Goal: Information Seeking & Learning: Learn about a topic

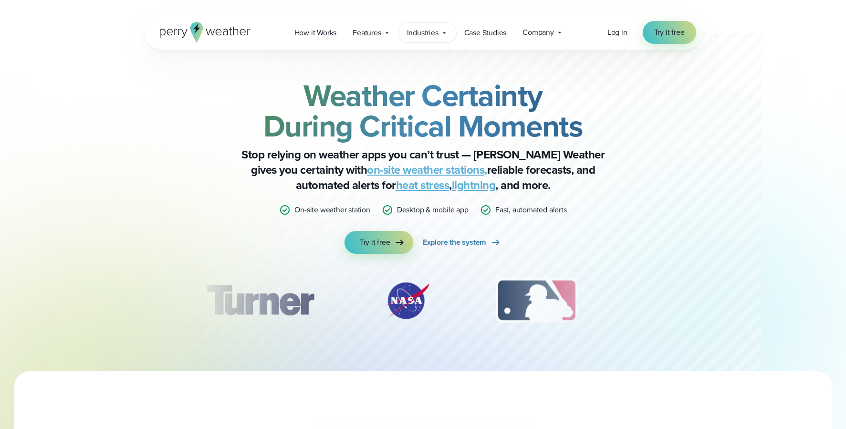
click at [428, 33] on span "Industries" at bounding box center [422, 32] width 31 height 11
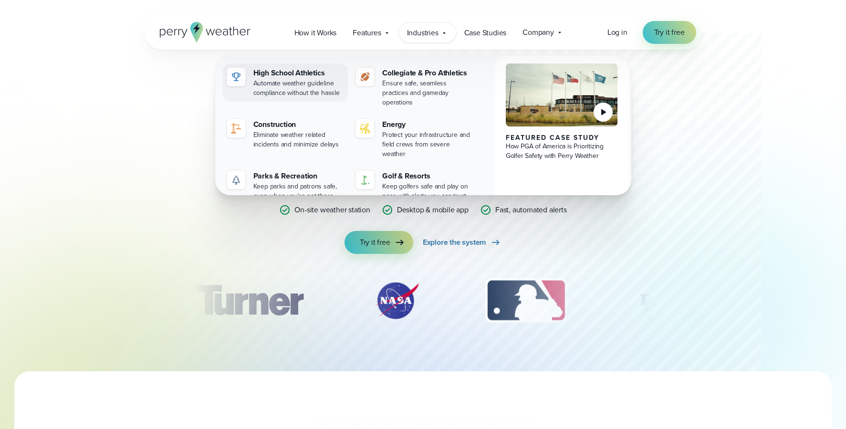
click at [320, 83] on div "Automate weather guideline compliance without the hassle" at bounding box center [298, 88] width 91 height 19
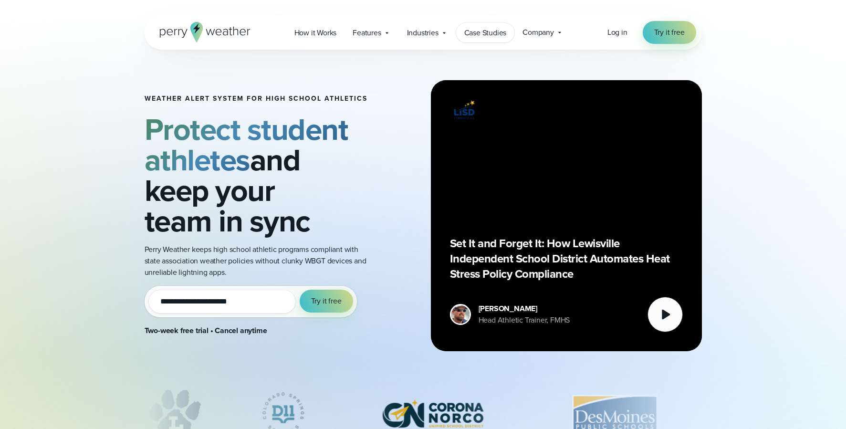
click at [472, 35] on span "Case Studies" at bounding box center [485, 32] width 42 height 11
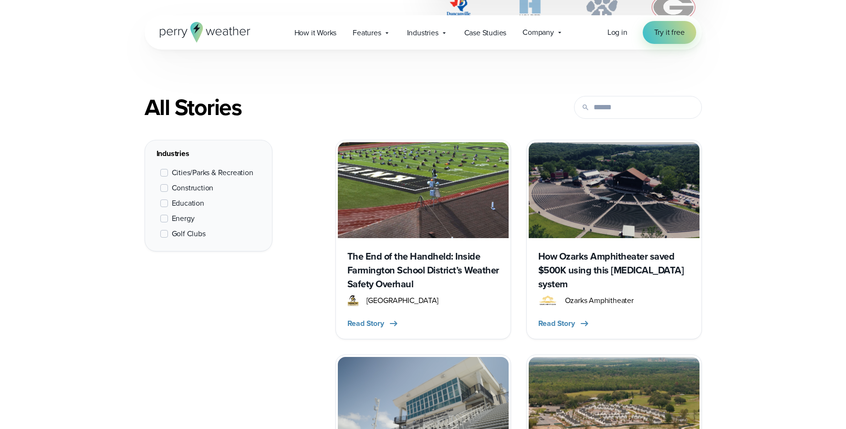
scroll to position [333, 0]
click at [174, 206] on span "Education" at bounding box center [188, 203] width 32 height 11
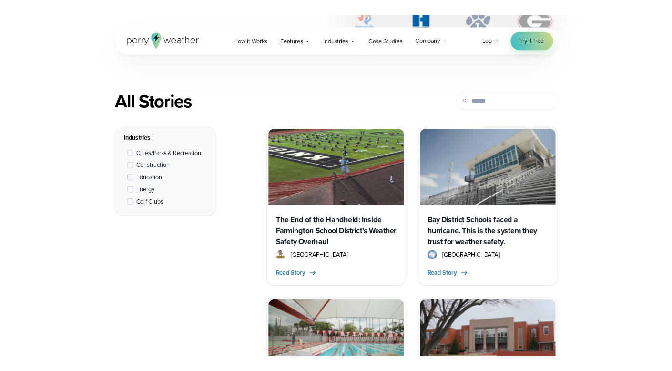
scroll to position [359, 0]
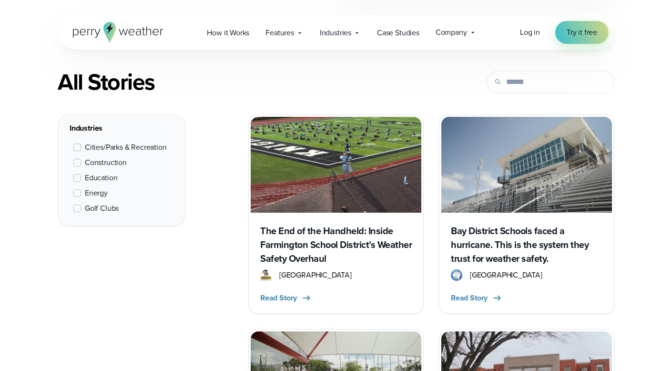
click at [541, 40] on div "Log in Try it free" at bounding box center [564, 32] width 89 height 23
click at [538, 38] on link "Log in" at bounding box center [530, 32] width 20 height 11
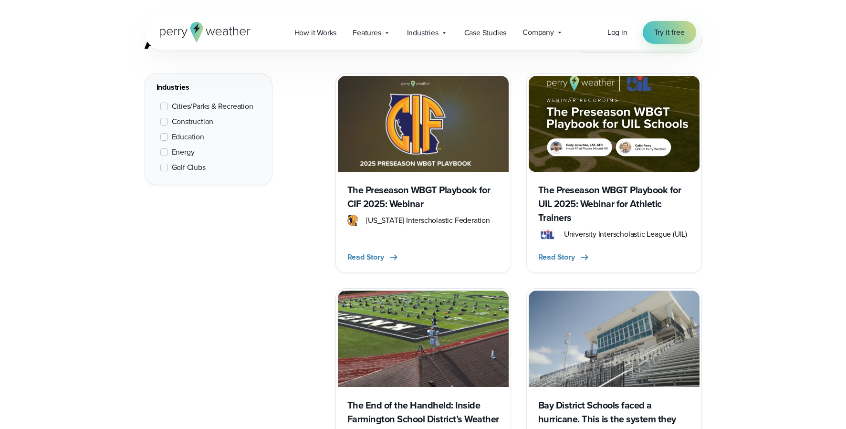
scroll to position [394, 0]
